Goal: Task Accomplishment & Management: Manage account settings

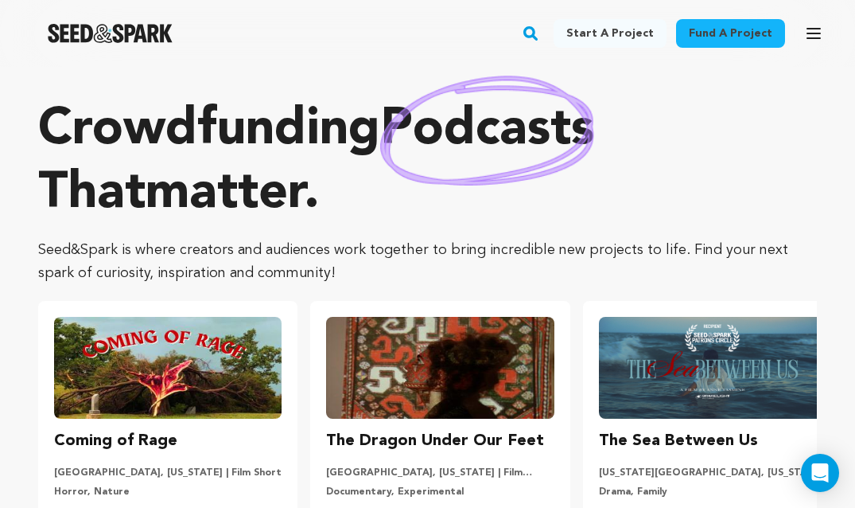
click at [811, 34] on icon "button" at bounding box center [813, 34] width 13 height 10
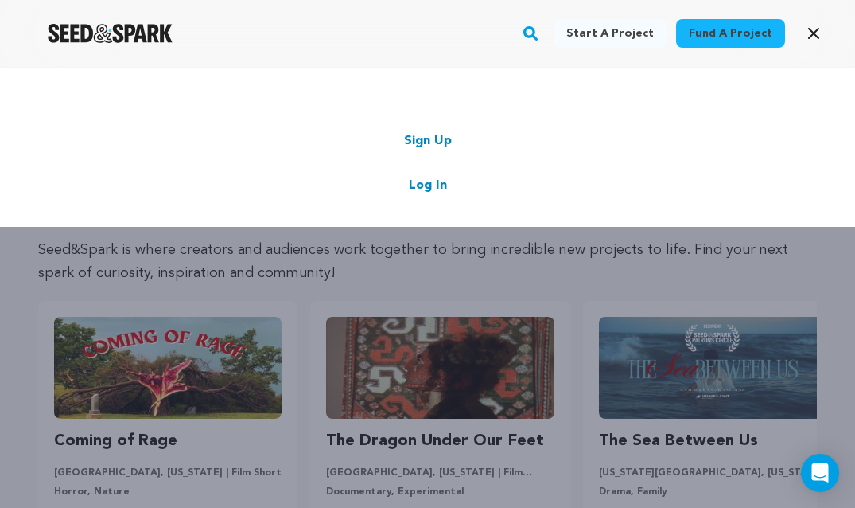
click at [444, 189] on link "Log In" at bounding box center [428, 185] width 38 height 19
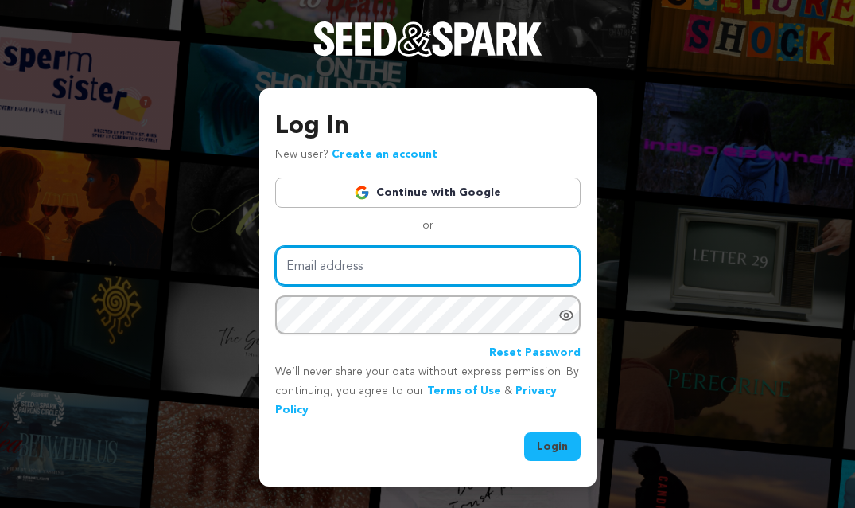
type input "[EMAIL_ADDRESS][DOMAIN_NAME]"
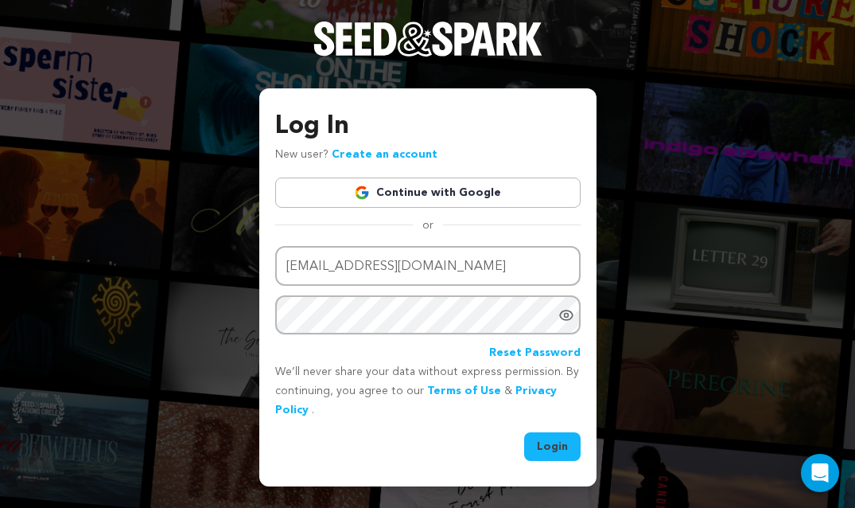
click at [552, 435] on button "Login" at bounding box center [552, 446] width 56 height 29
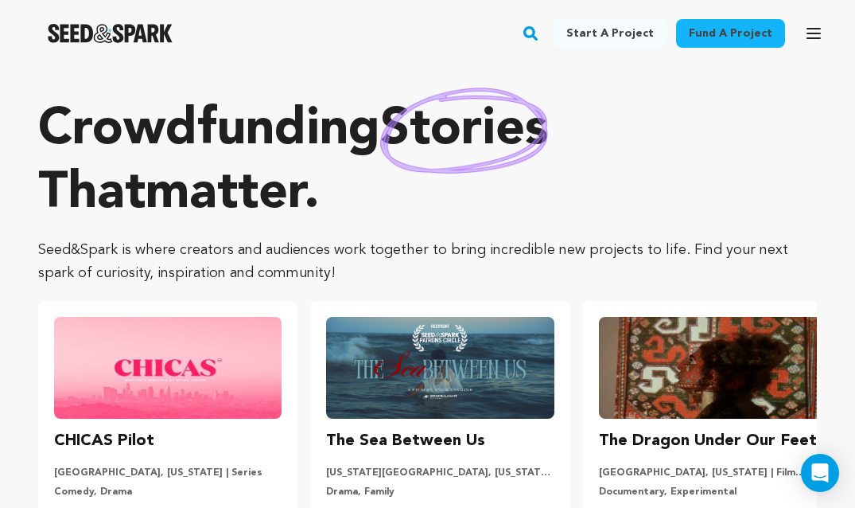
click at [815, 38] on icon "button" at bounding box center [813, 34] width 13 height 10
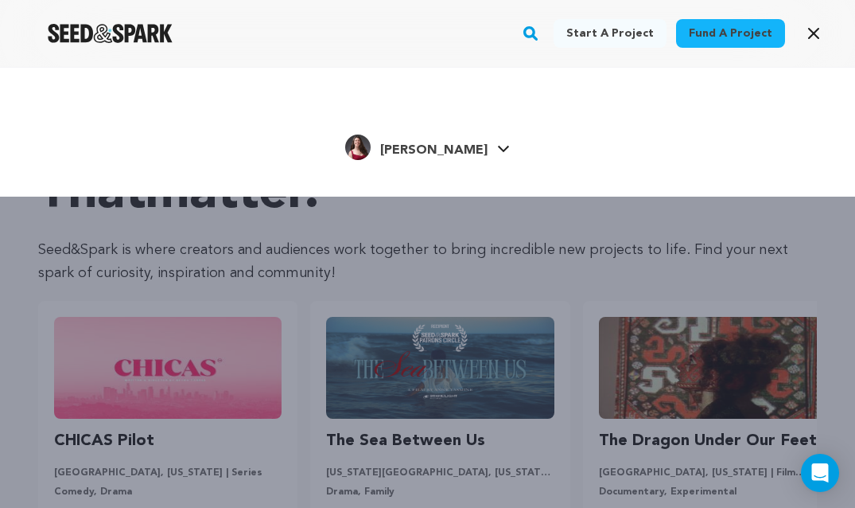
click at [453, 152] on span "Hannah H." at bounding box center [433, 150] width 107 height 13
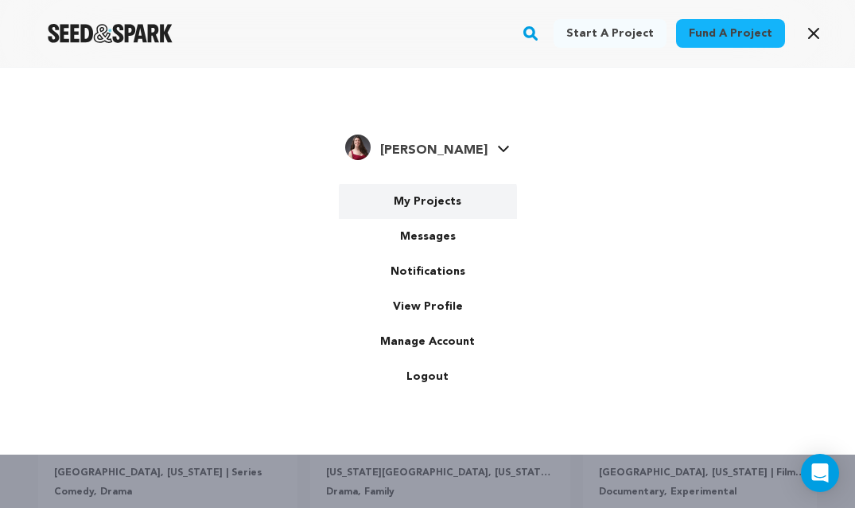
click at [440, 194] on link "My Projects" at bounding box center [428, 201] width 178 height 35
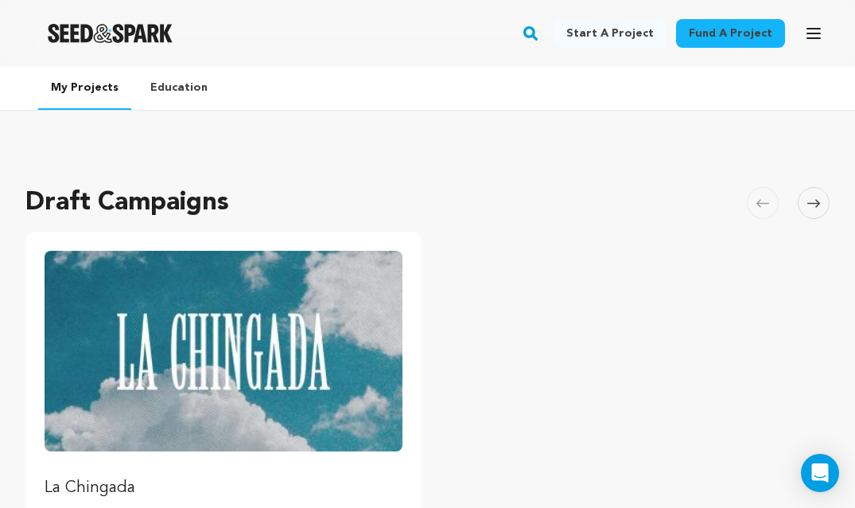
scroll to position [265, 0]
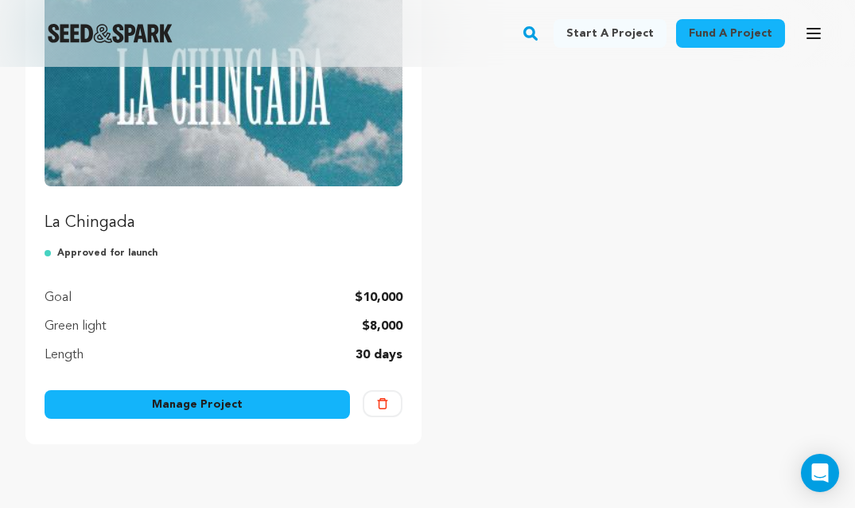
click at [235, 399] on link "Manage Project" at bounding box center [197, 404] width 305 height 29
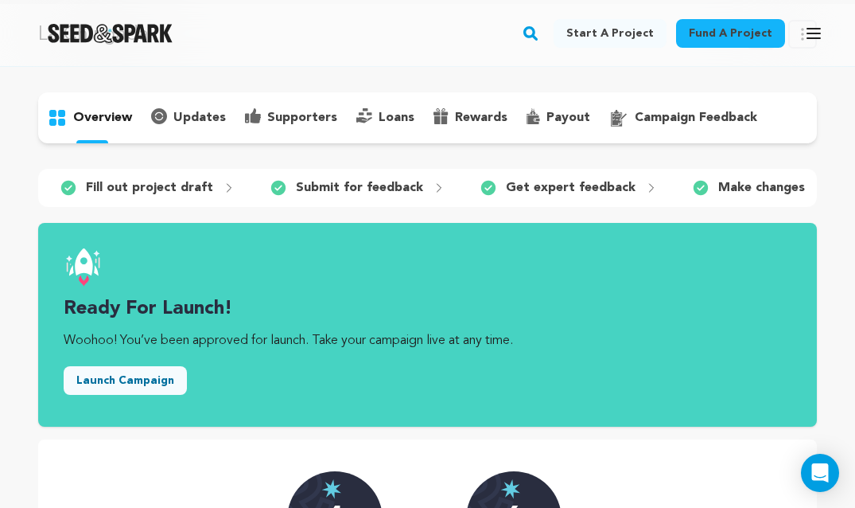
scroll to position [63, 0]
click at [152, 382] on button "Launch Campaign" at bounding box center [125, 380] width 123 height 29
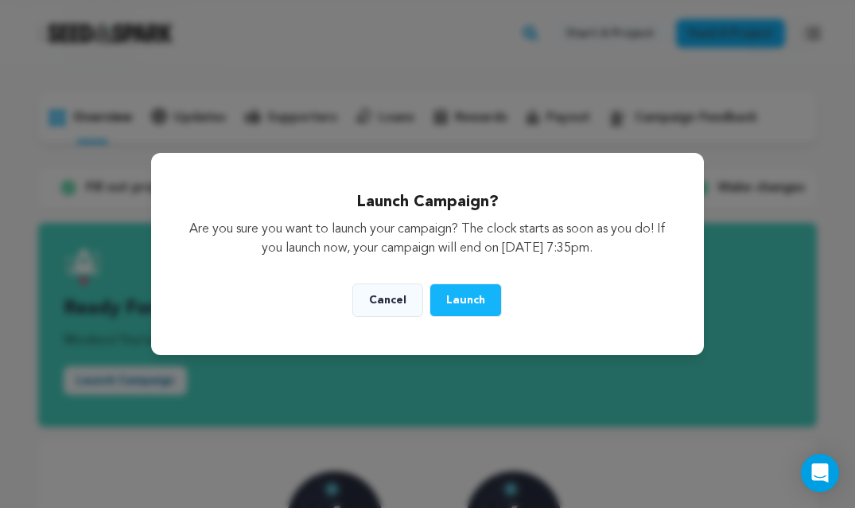
click at [472, 297] on span "Launch" at bounding box center [465, 299] width 39 height 11
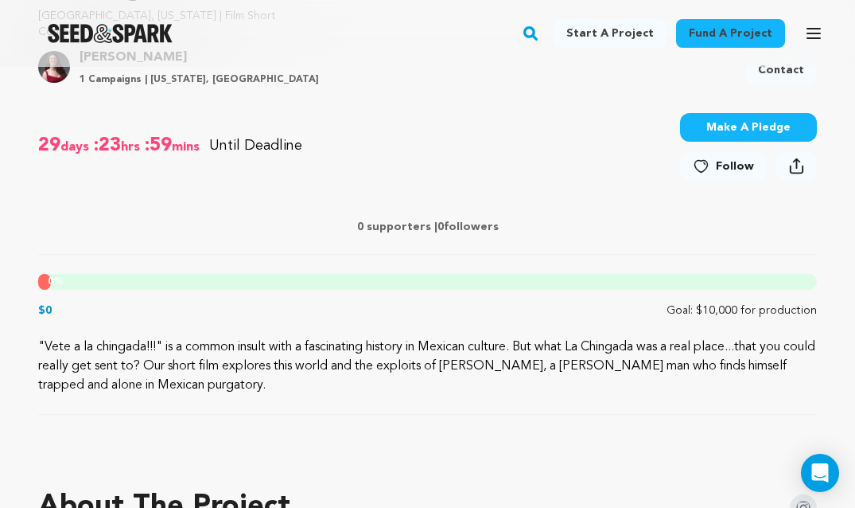
scroll to position [653, 0]
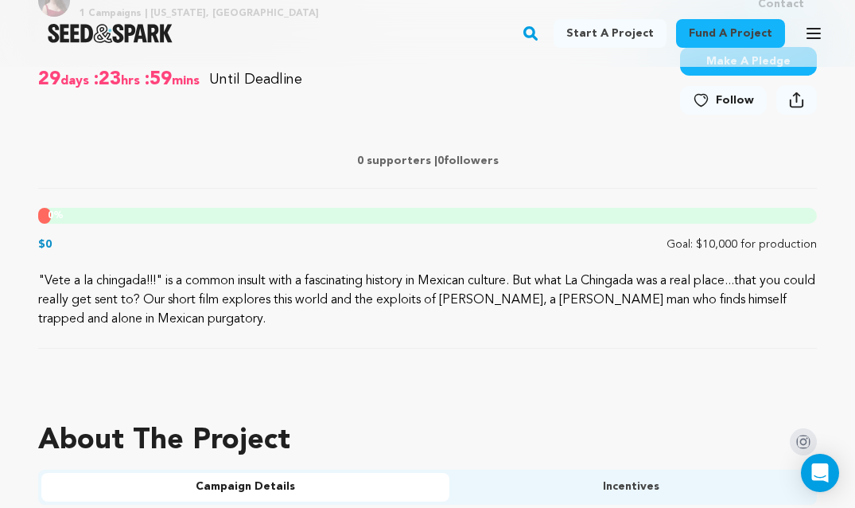
click at [803, 101] on icon at bounding box center [797, 103] width 14 height 9
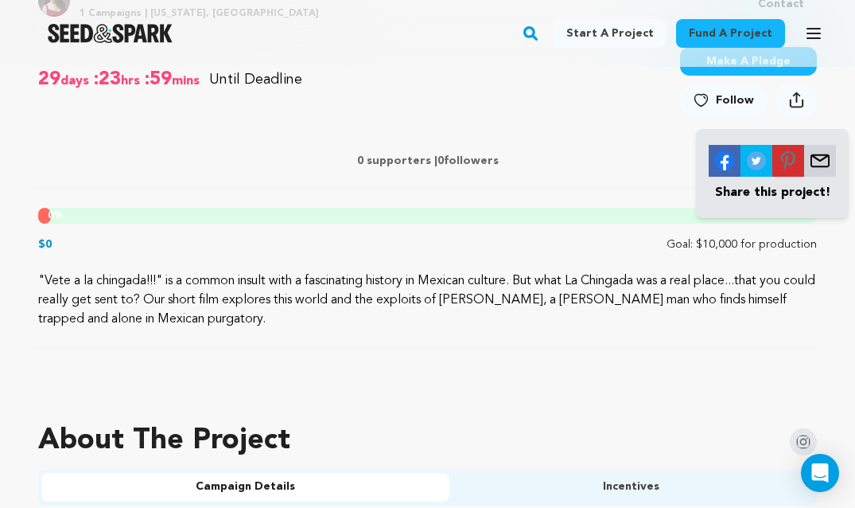
scroll to position [644, 0]
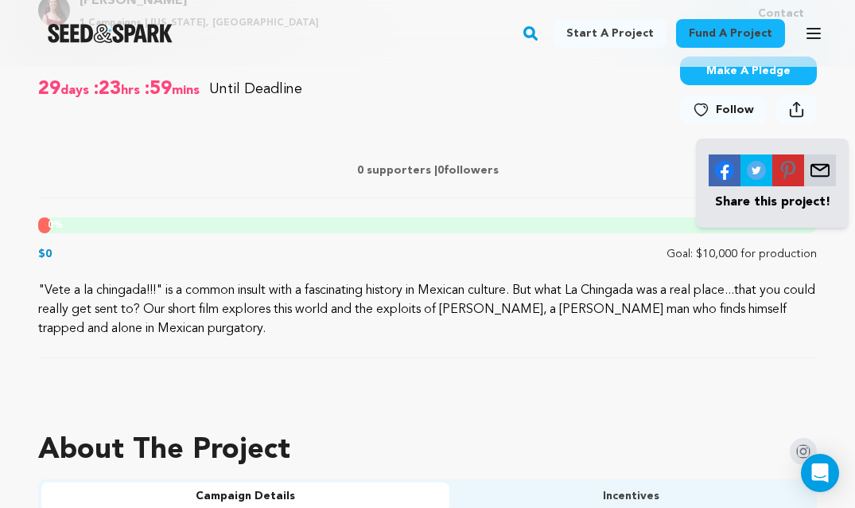
click at [589, 234] on div "0 % $0 Goal: $10,000 for production" at bounding box center [427, 239] width 779 height 45
